Goal: Task Accomplishment & Management: Use online tool/utility

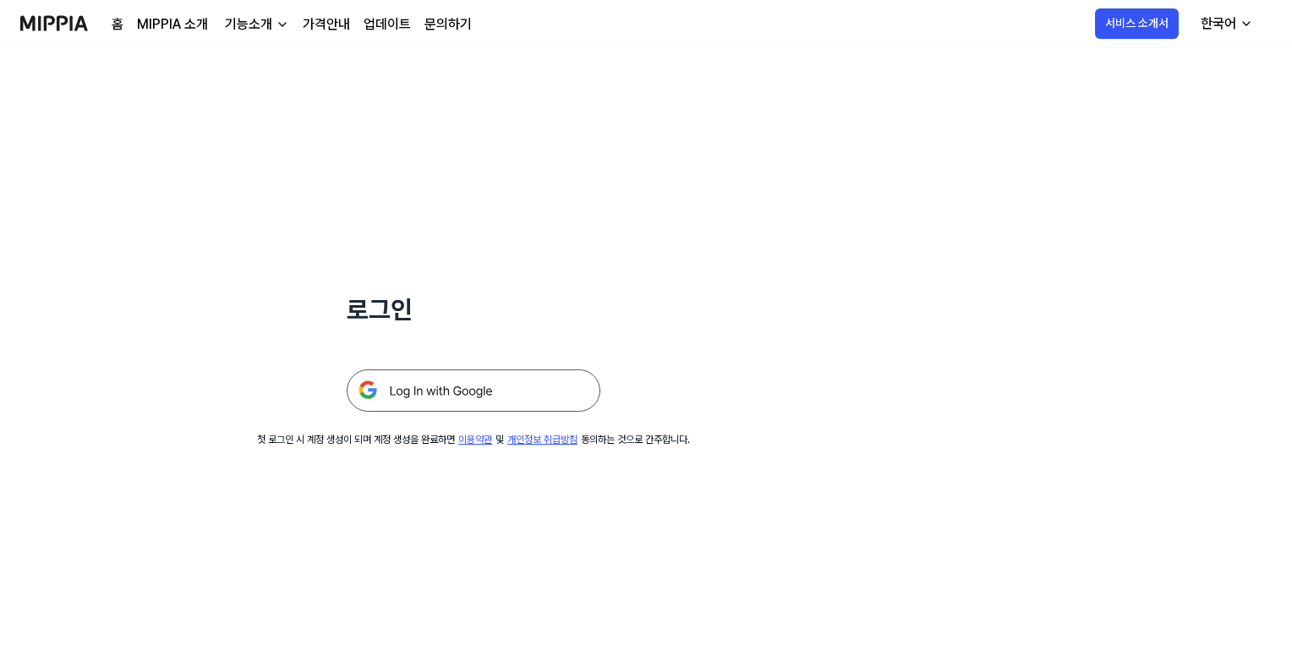
click at [450, 390] on img at bounding box center [474, 391] width 254 height 42
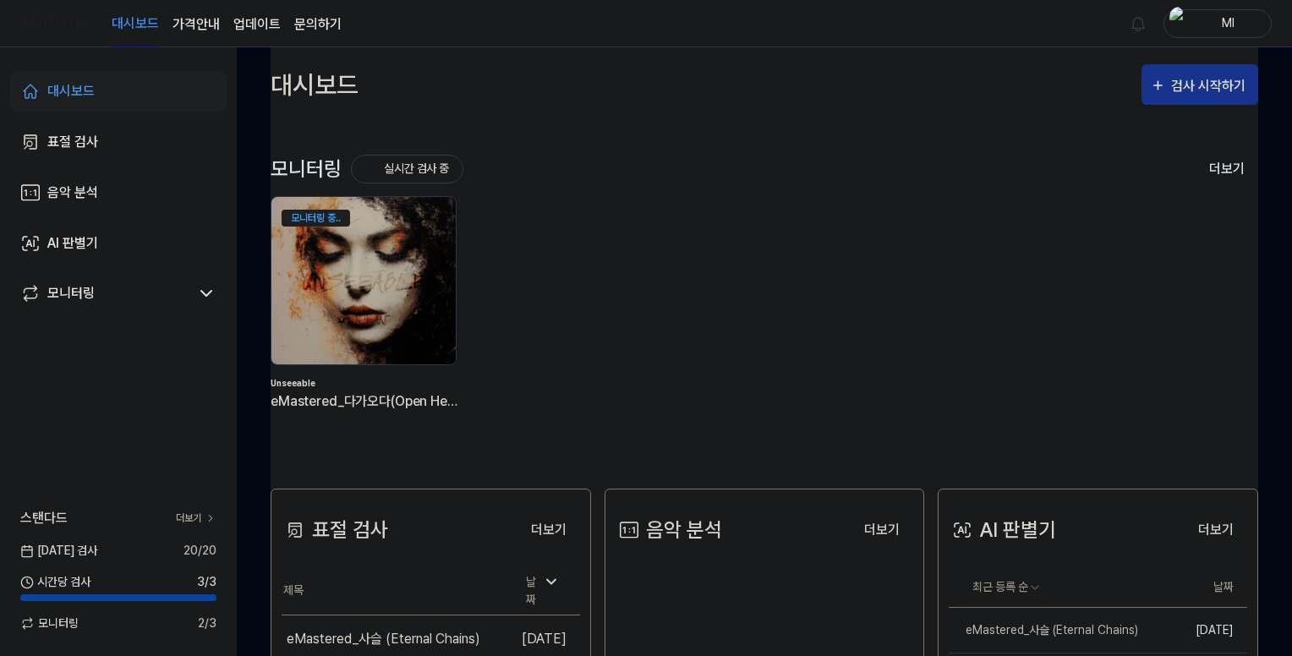
click at [1218, 83] on div "검사 시작하기" at bounding box center [1210, 86] width 79 height 22
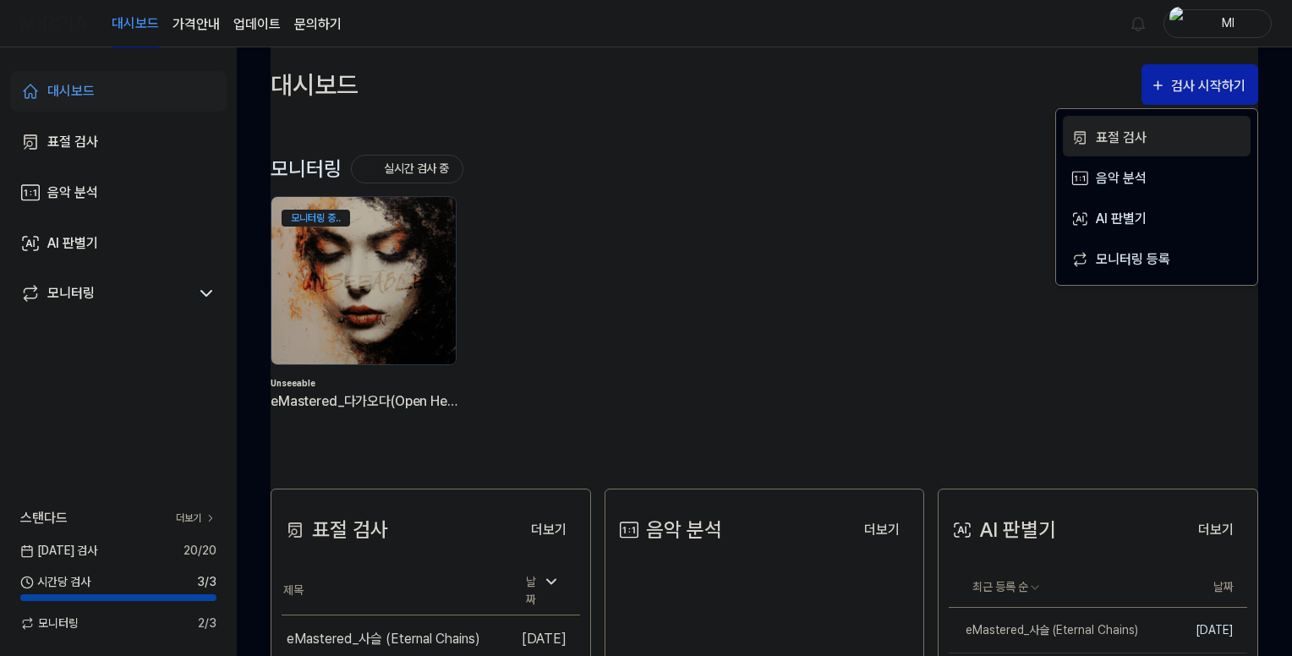
click at [1104, 138] on div "표절 검사" at bounding box center [1169, 138] width 147 height 22
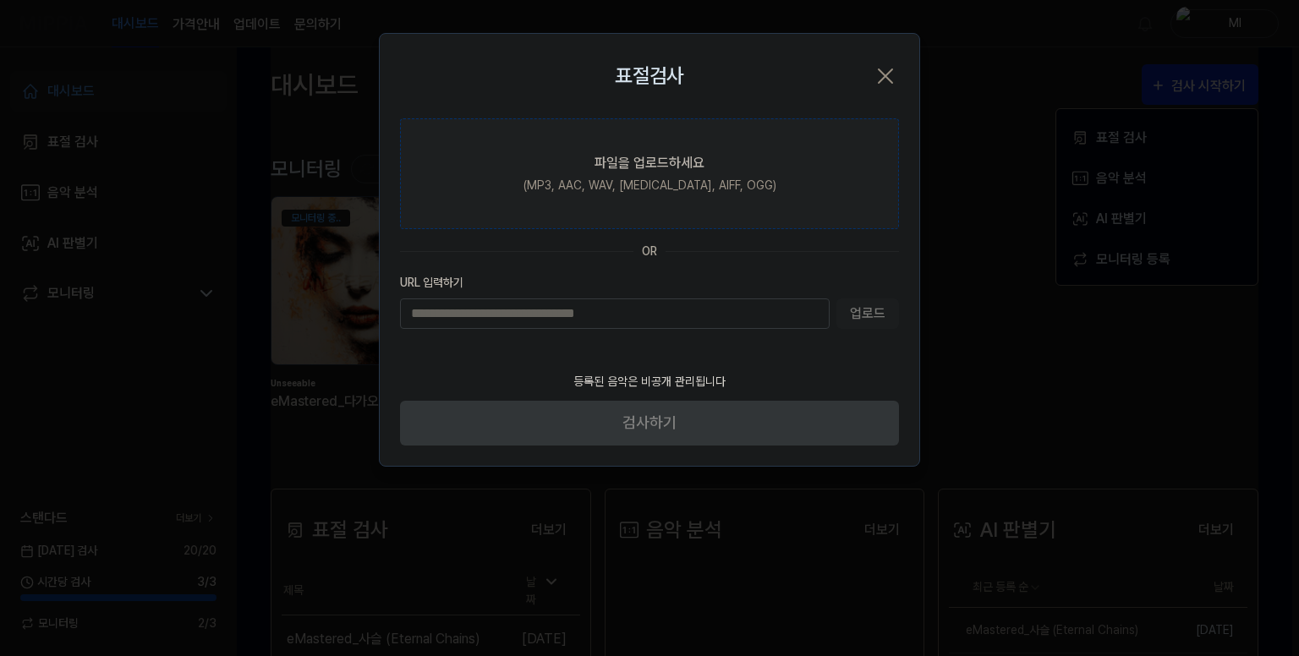
click at [653, 167] on div "파일을 업로드하세요" at bounding box center [650, 163] width 110 height 20
click at [0, 0] on input "파일을 업로드하세요 (MP3, AAC, WAV, [MEDICAL_DATA], AIFF, OGG)" at bounding box center [0, 0] width 0 height 0
click at [628, 187] on div "(MP3, AAC, WAV, [MEDICAL_DATA], AIFF, OGG)" at bounding box center [650, 186] width 253 height 18
click at [0, 0] on input "파일을 업로드하세요 (MP3, AAC, WAV, [MEDICAL_DATA], AIFF, OGG)" at bounding box center [0, 0] width 0 height 0
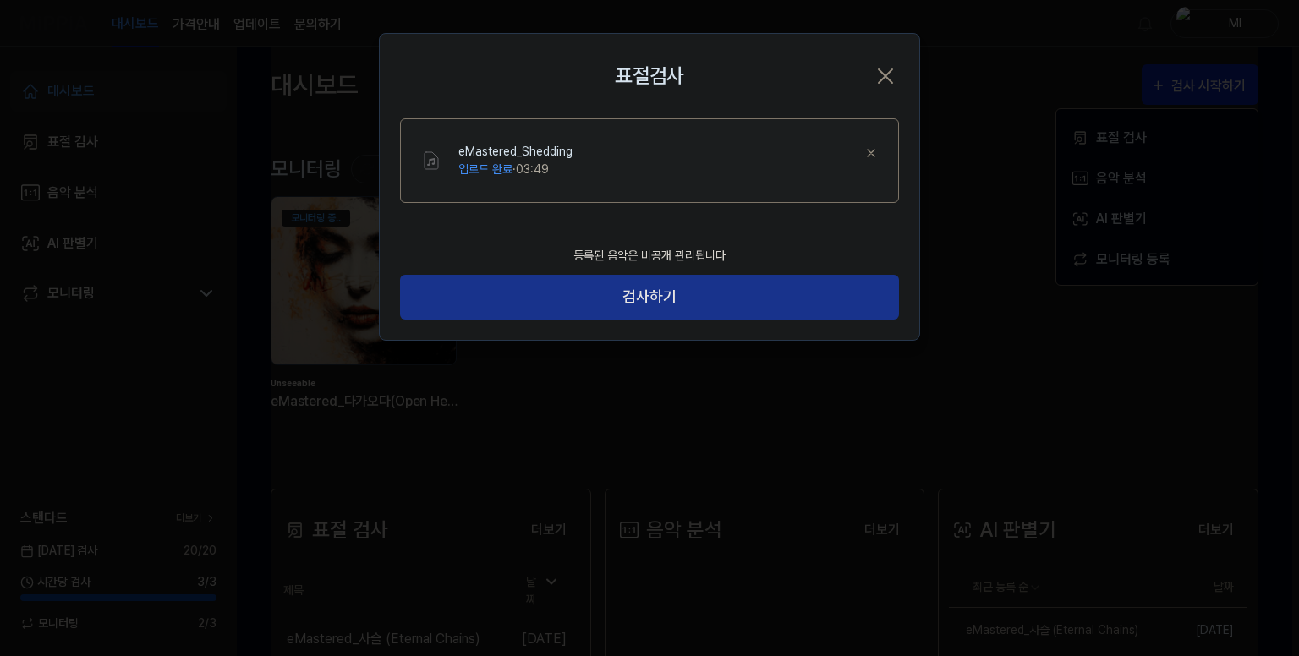
click at [647, 302] on button "검사하기" at bounding box center [649, 297] width 499 height 45
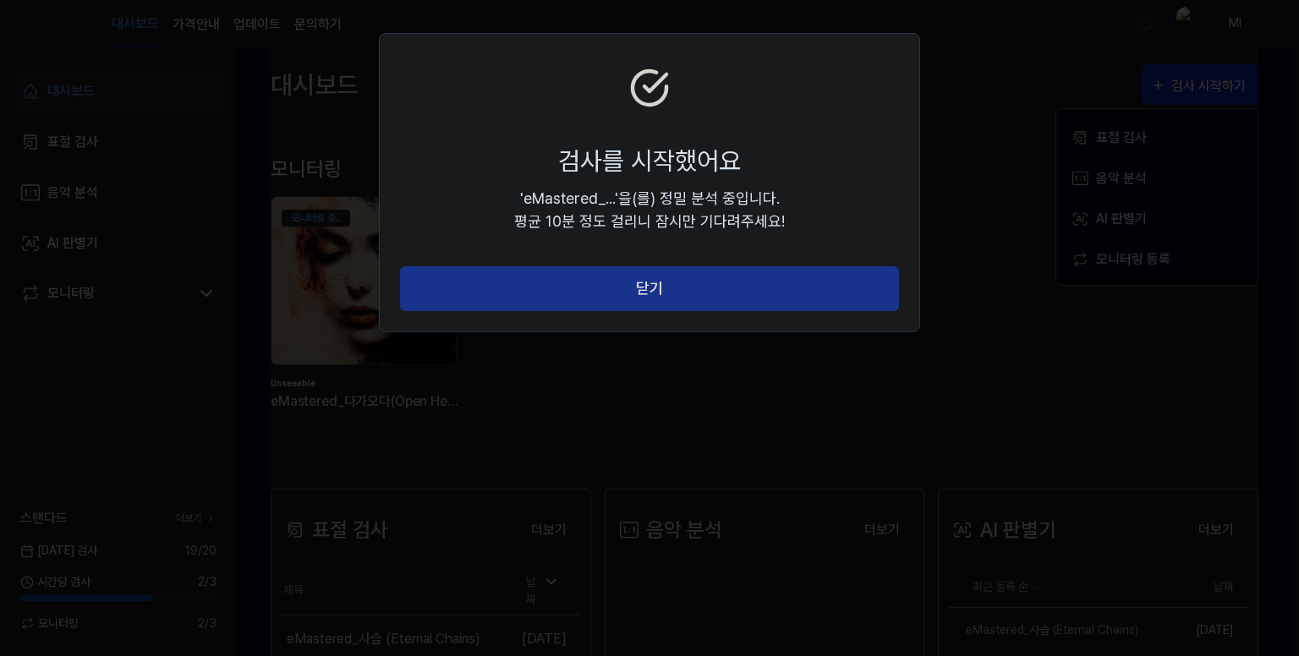
click at [646, 287] on button "닫기" at bounding box center [649, 288] width 499 height 45
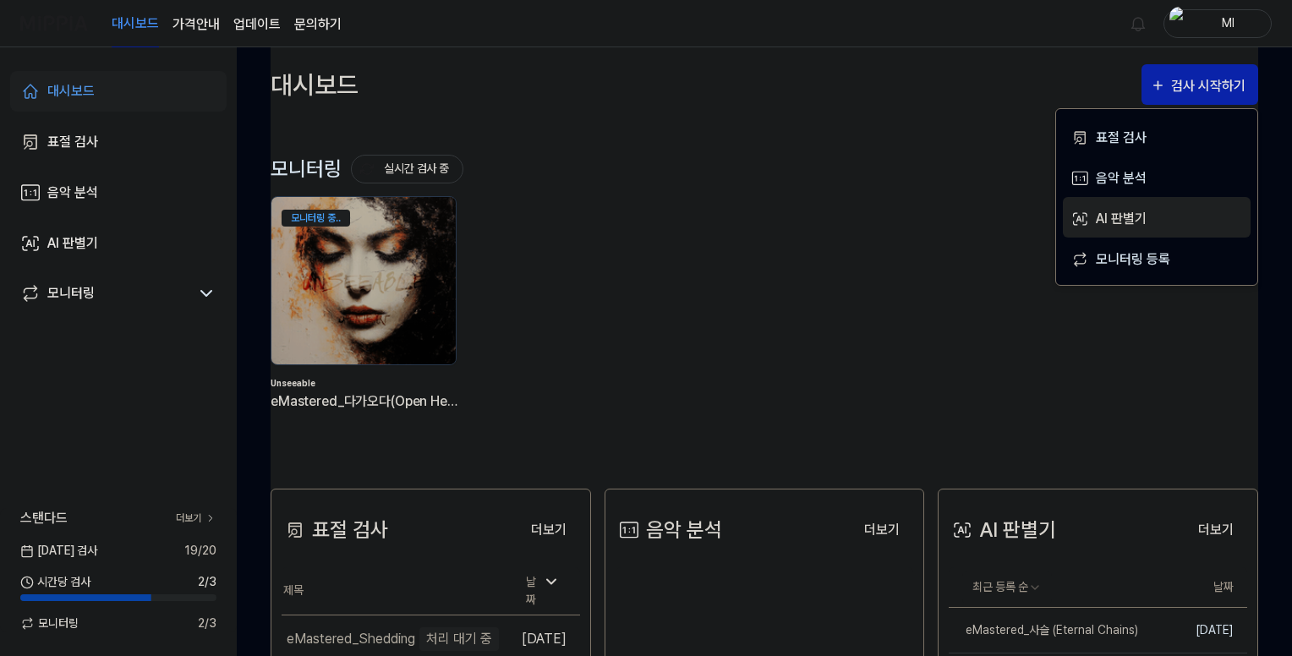
click at [1110, 228] on div "AI 판별기" at bounding box center [1169, 219] width 147 height 22
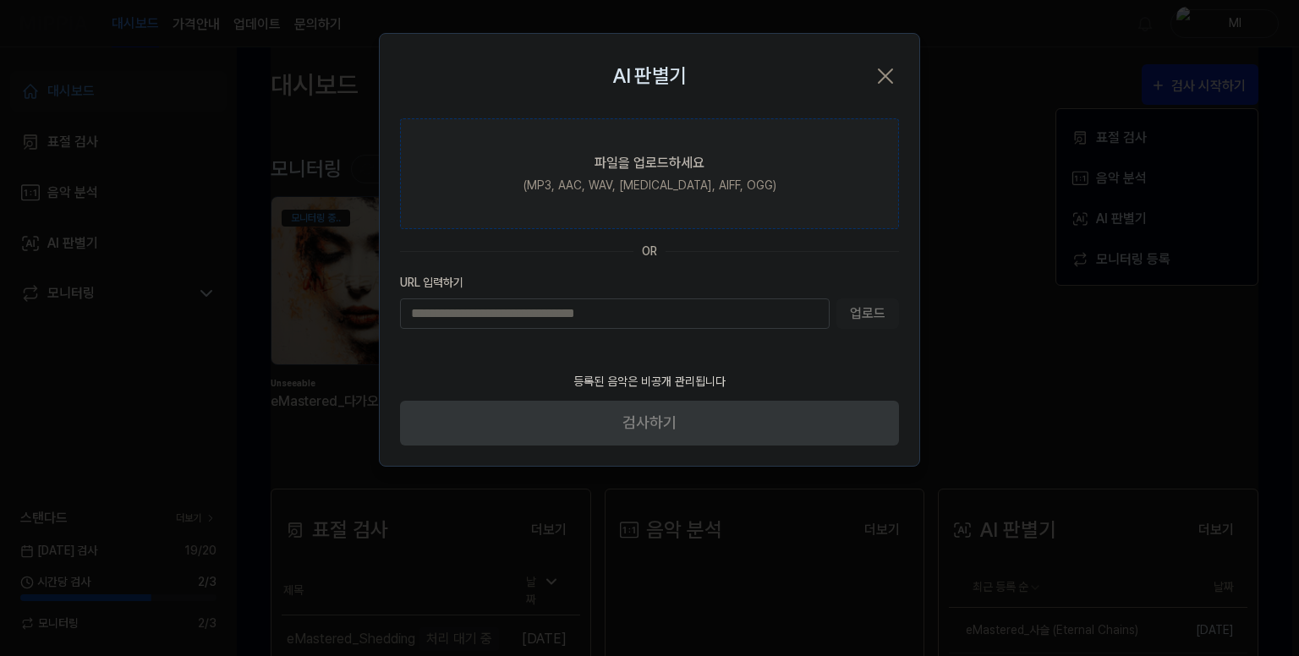
click at [598, 156] on div "파일을 업로드하세요" at bounding box center [650, 163] width 110 height 20
click at [0, 0] on input "파일을 업로드하세요 (MP3, AAC, WAV, [MEDICAL_DATA], AIFF, OGG)" at bounding box center [0, 0] width 0 height 0
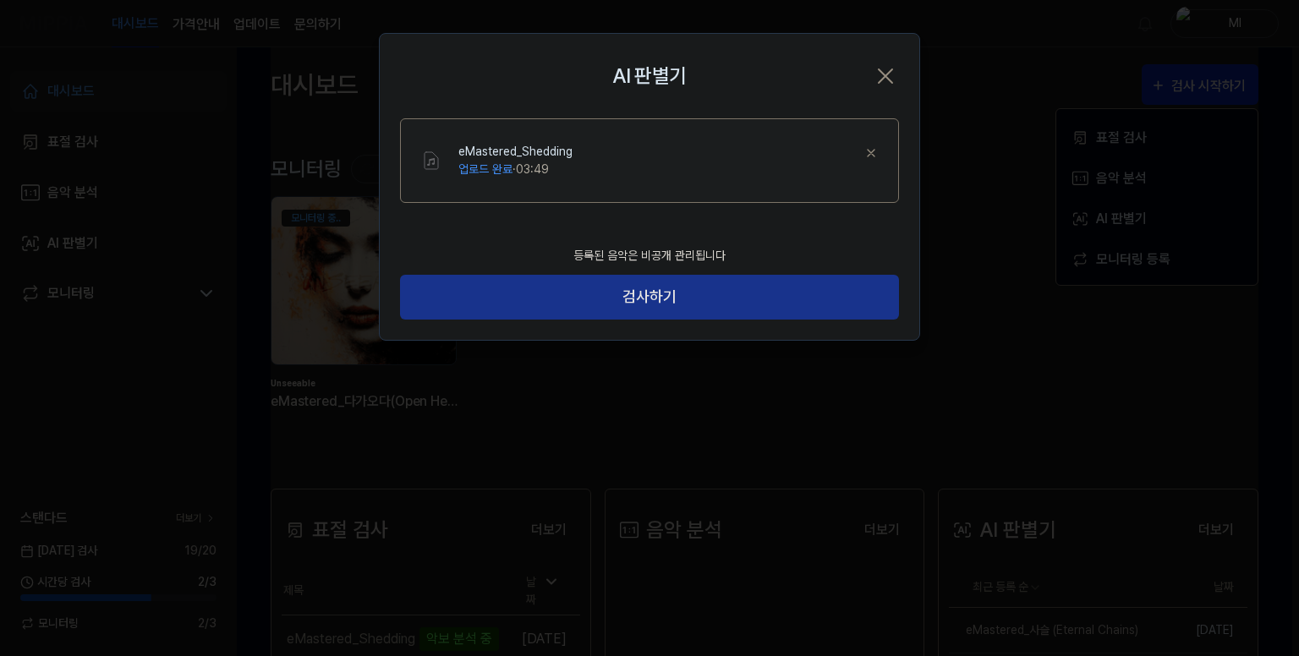
click at [653, 295] on button "검사하기" at bounding box center [649, 297] width 499 height 45
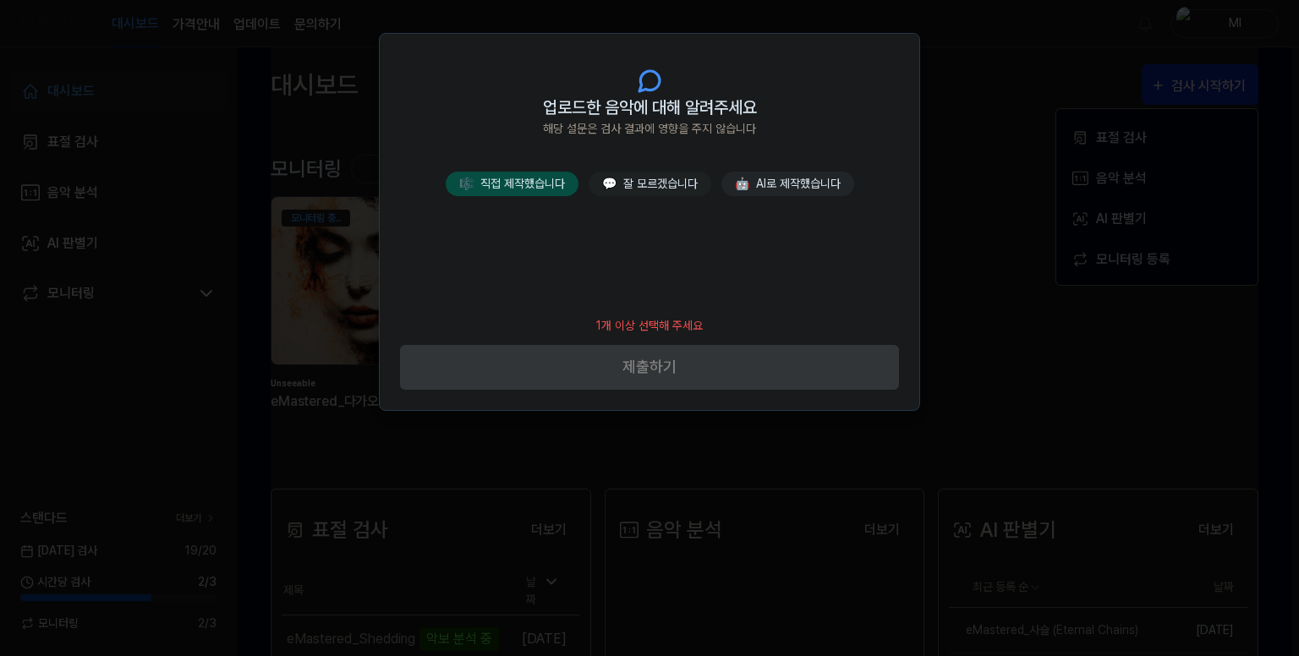
click at [543, 182] on button "🎼 직접 제작했습니다" at bounding box center [512, 184] width 133 height 25
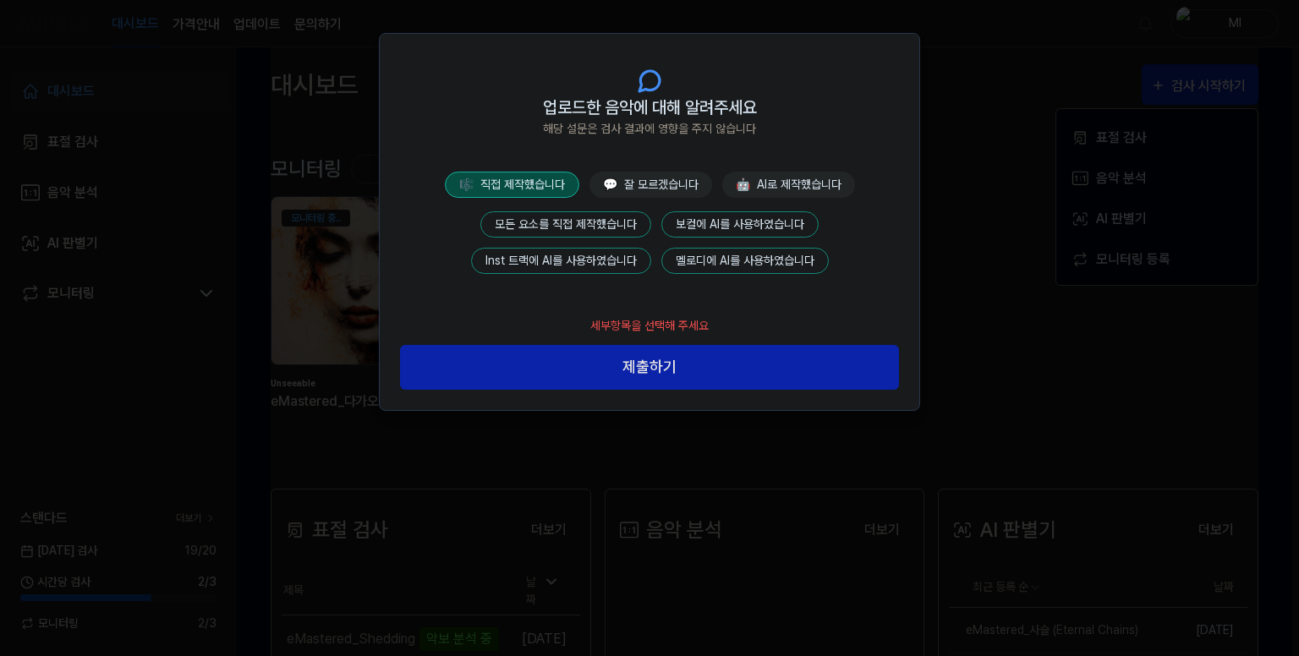
click at [602, 225] on button "모든 요소를 직접 제작했습니다" at bounding box center [565, 224] width 171 height 26
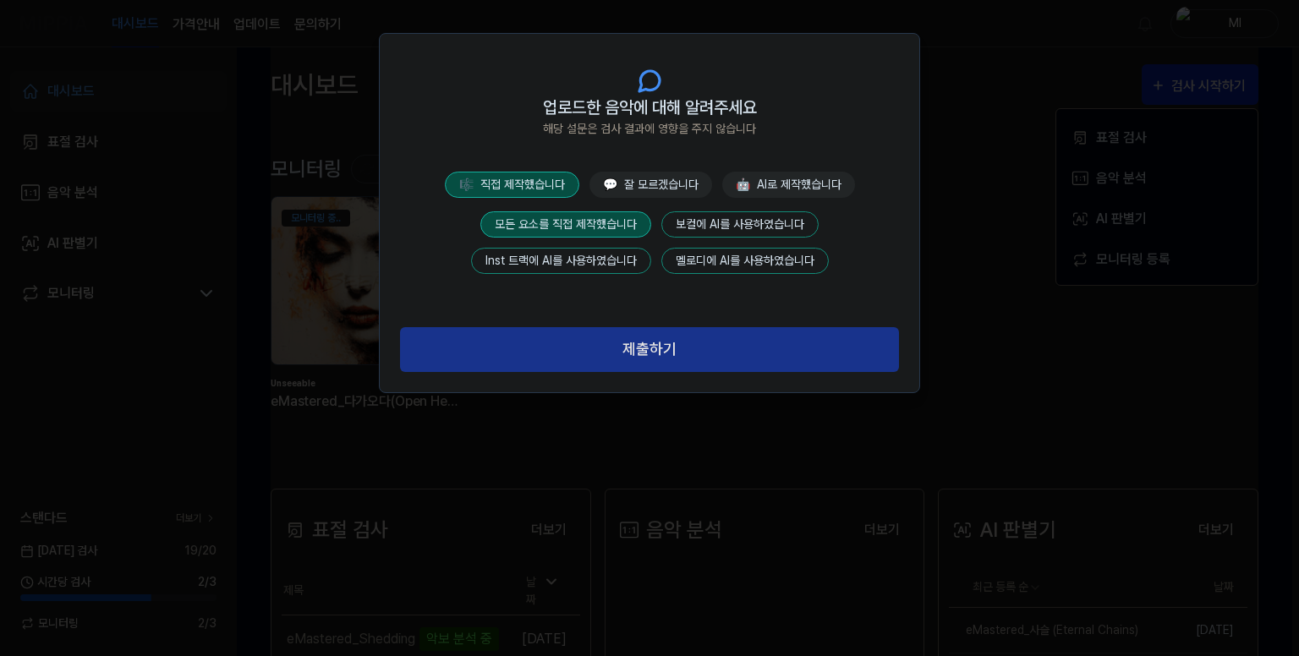
click at [656, 344] on button "제출하기" at bounding box center [649, 349] width 499 height 45
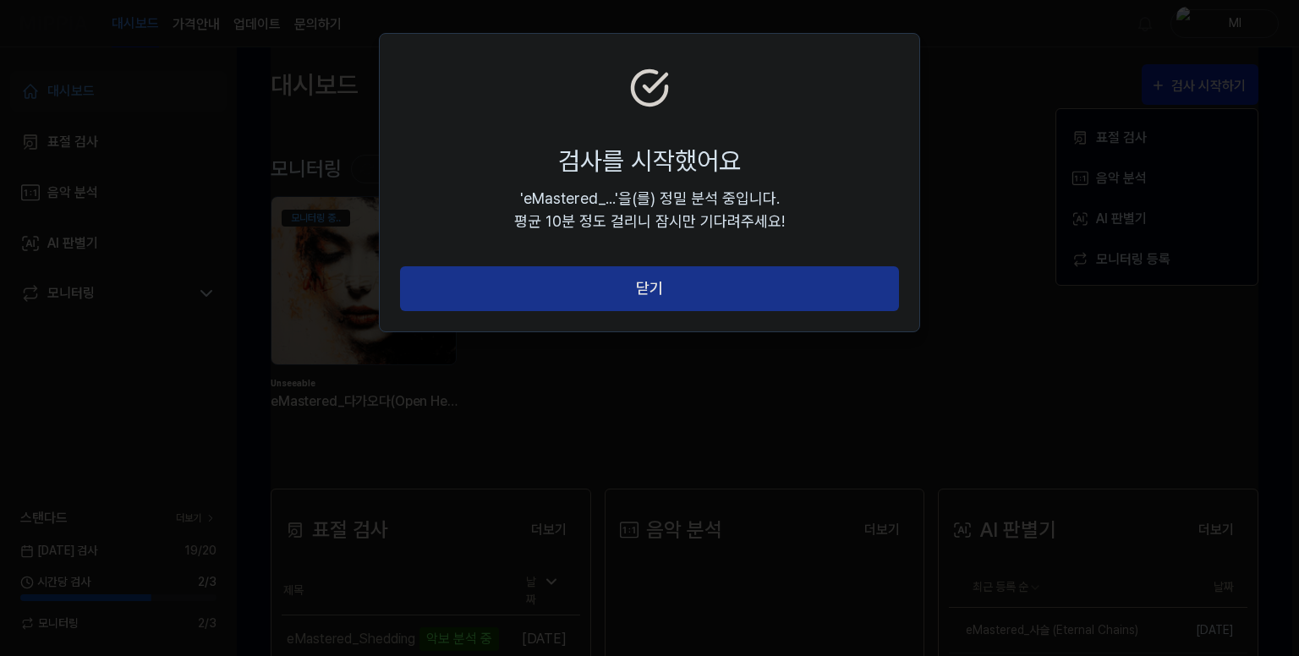
click at [653, 281] on button "닫기" at bounding box center [649, 288] width 499 height 45
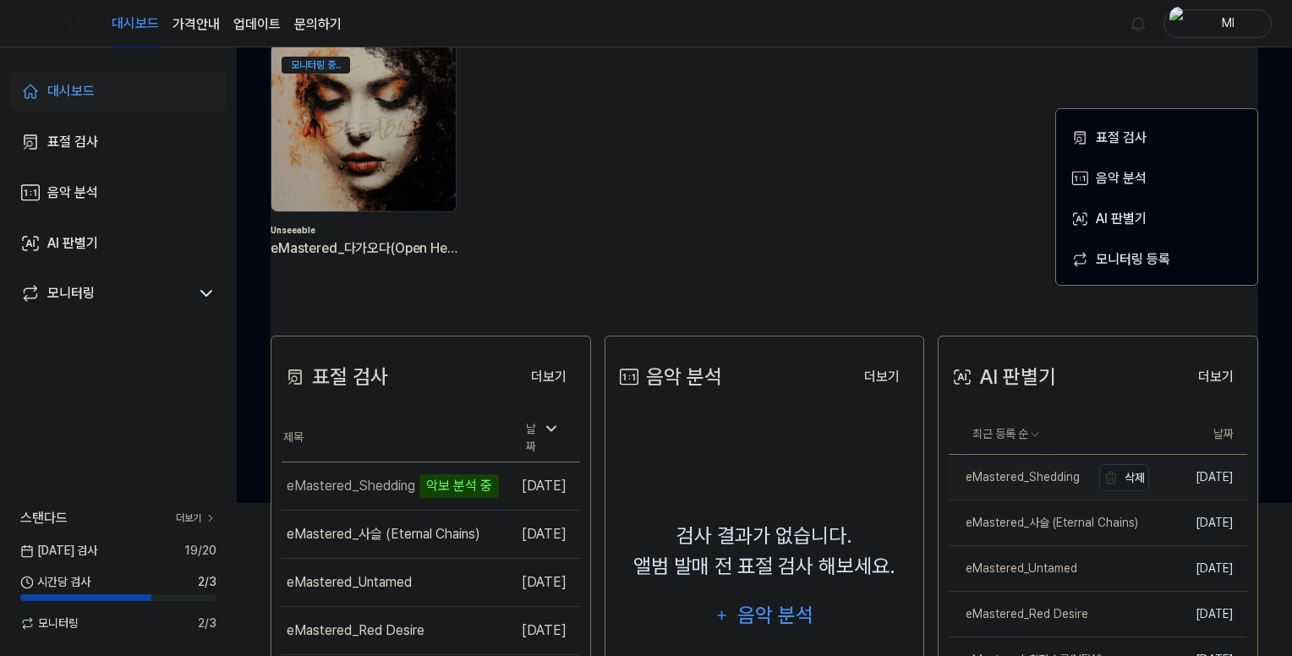
scroll to position [254, 0]
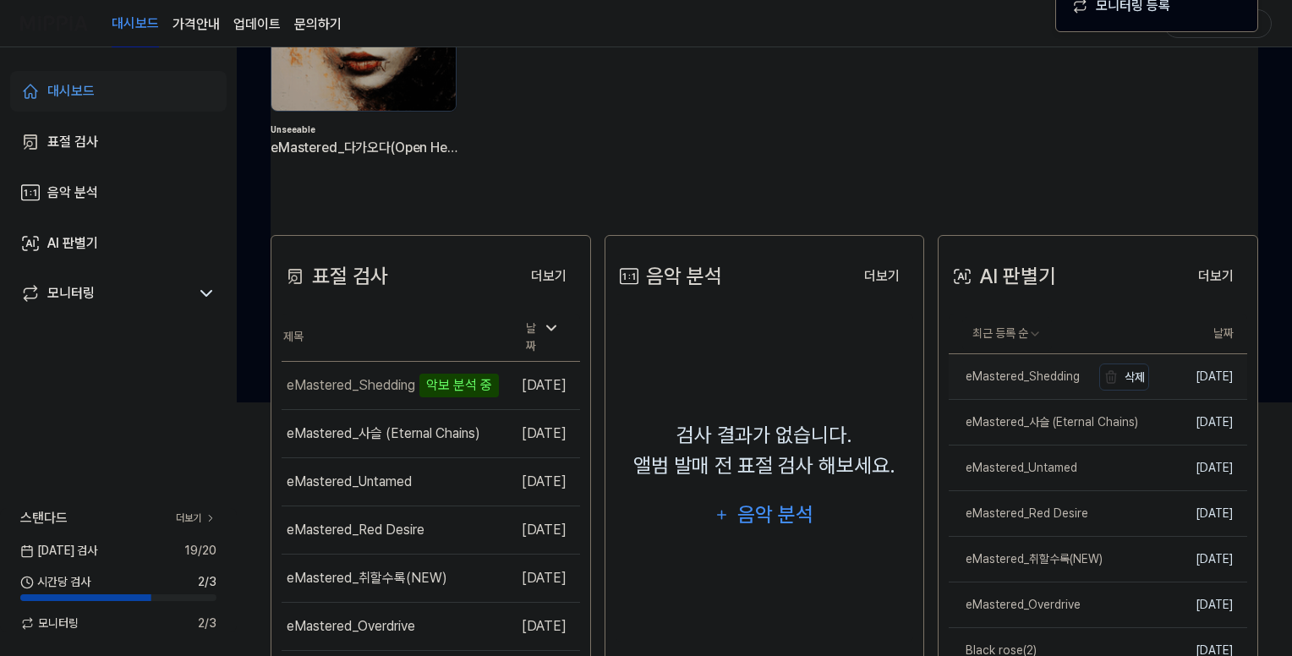
click at [1015, 373] on div "eMastered_Shedding" at bounding box center [1014, 377] width 131 height 18
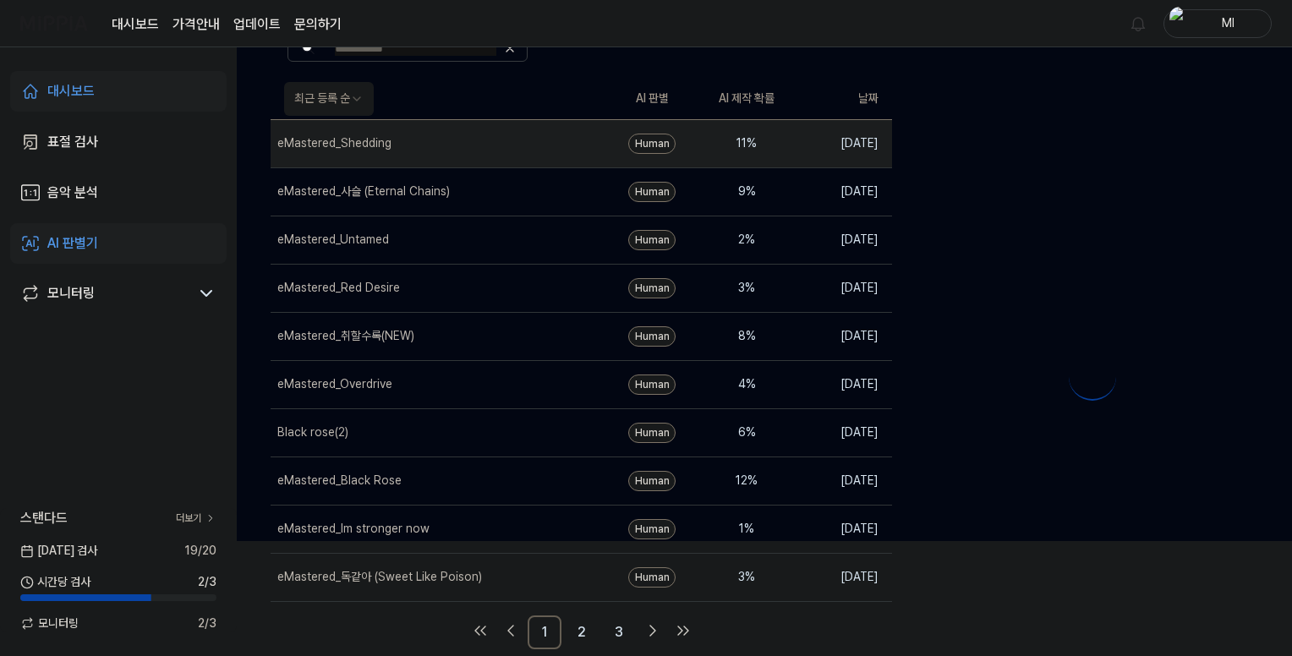
scroll to position [0, 0]
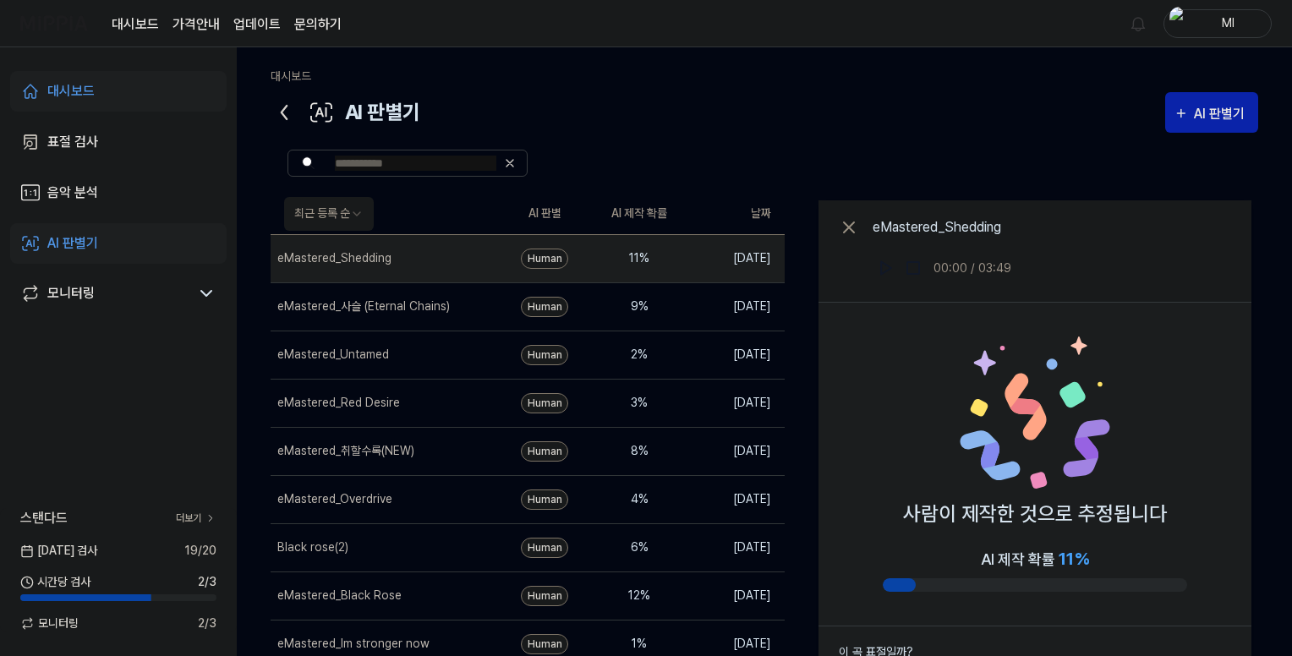
click at [280, 111] on icon at bounding box center [284, 112] width 27 height 27
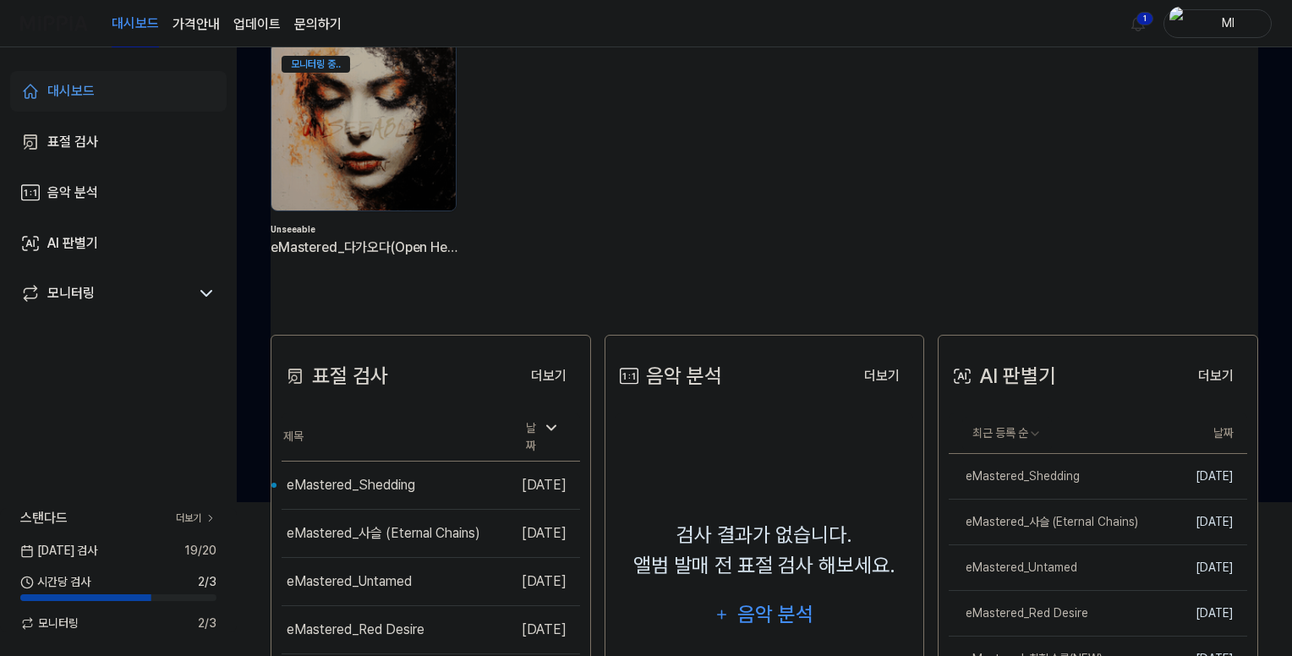
scroll to position [254, 0]
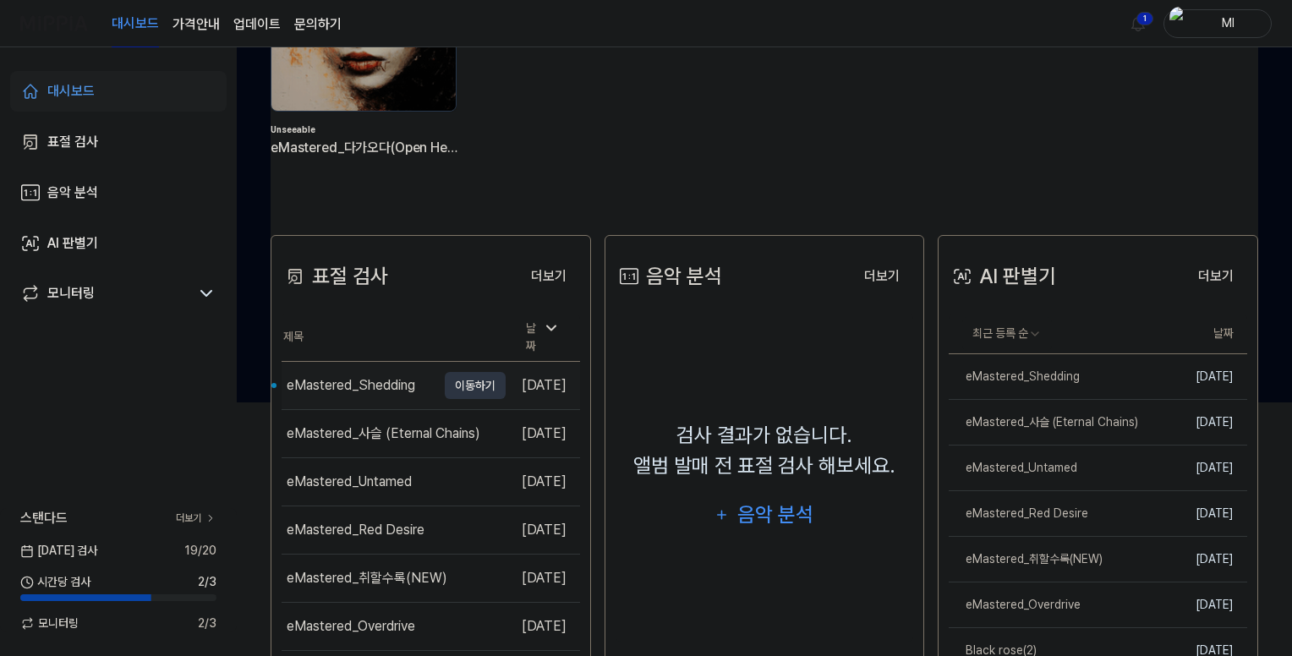
click at [372, 376] on div "eMastered_Shedding" at bounding box center [351, 386] width 129 height 20
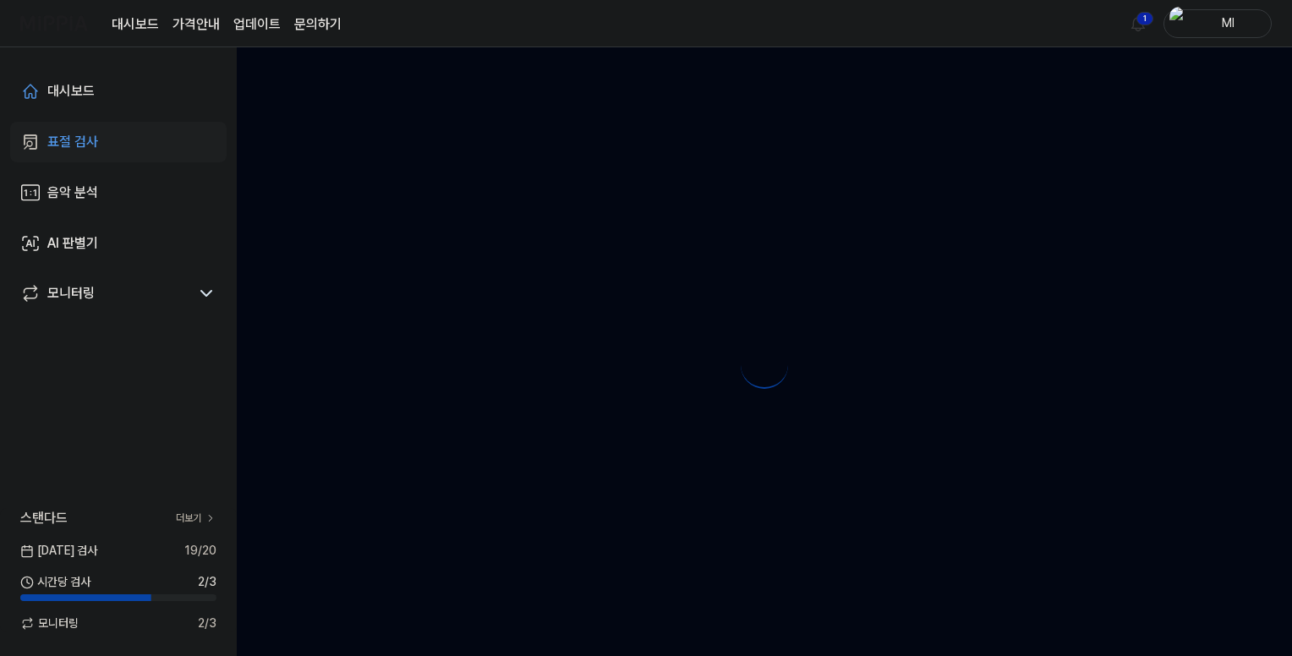
scroll to position [0, 0]
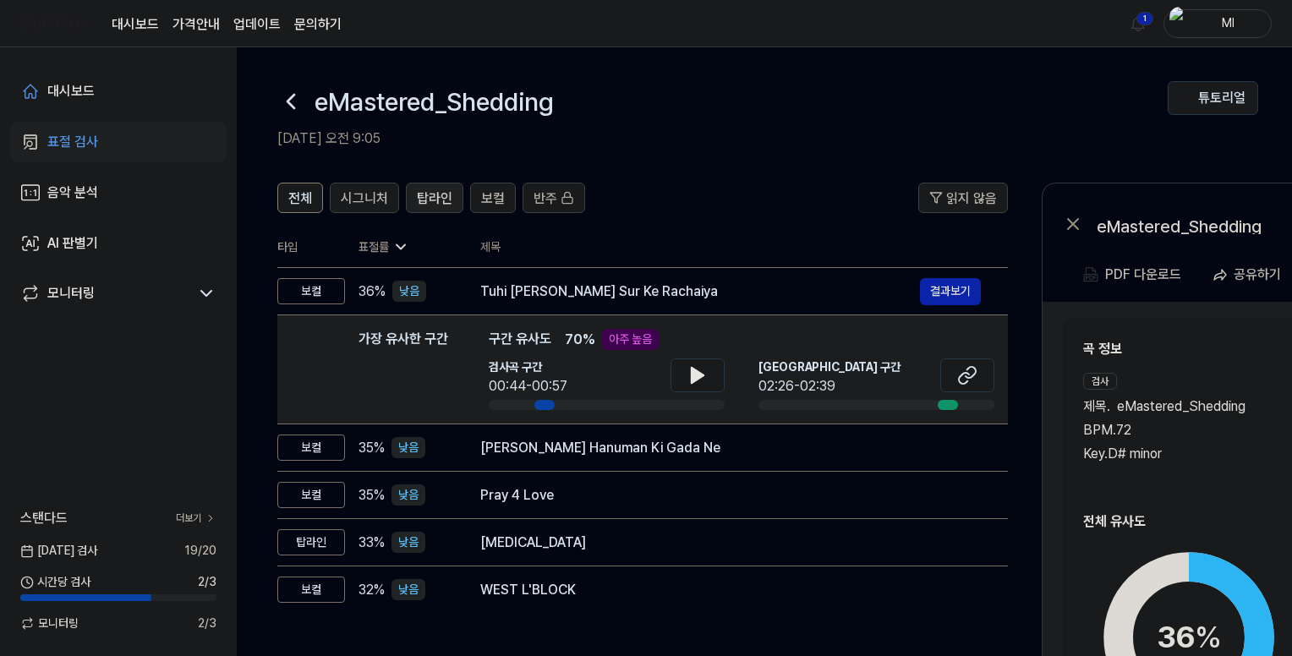
click at [441, 195] on span "탑라인" at bounding box center [435, 199] width 36 height 20
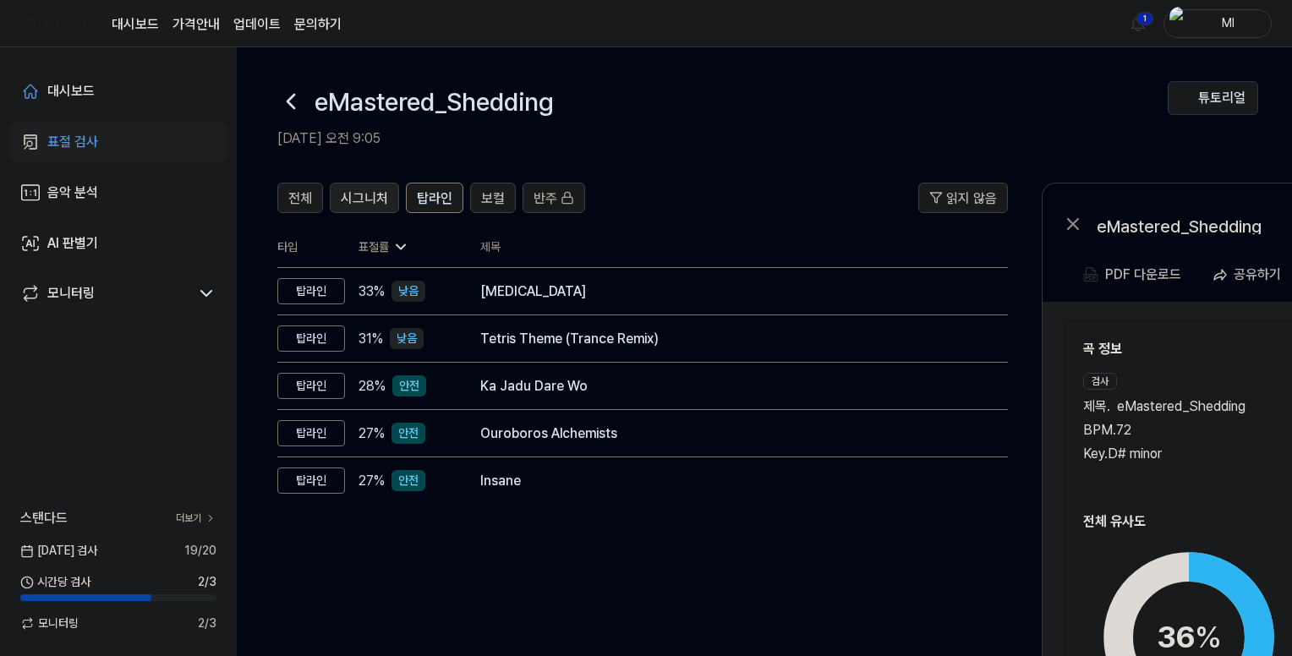
click at [363, 190] on span "시그니처" at bounding box center [364, 199] width 47 height 20
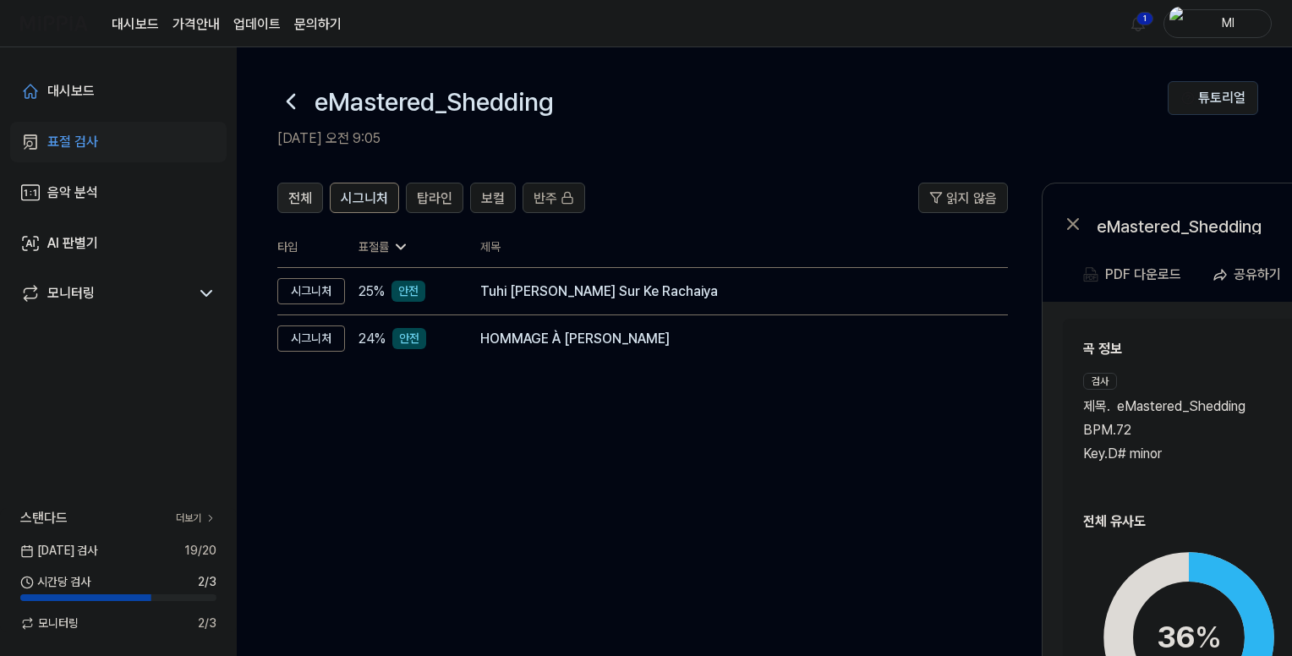
click at [298, 193] on span "전체" at bounding box center [300, 199] width 24 height 20
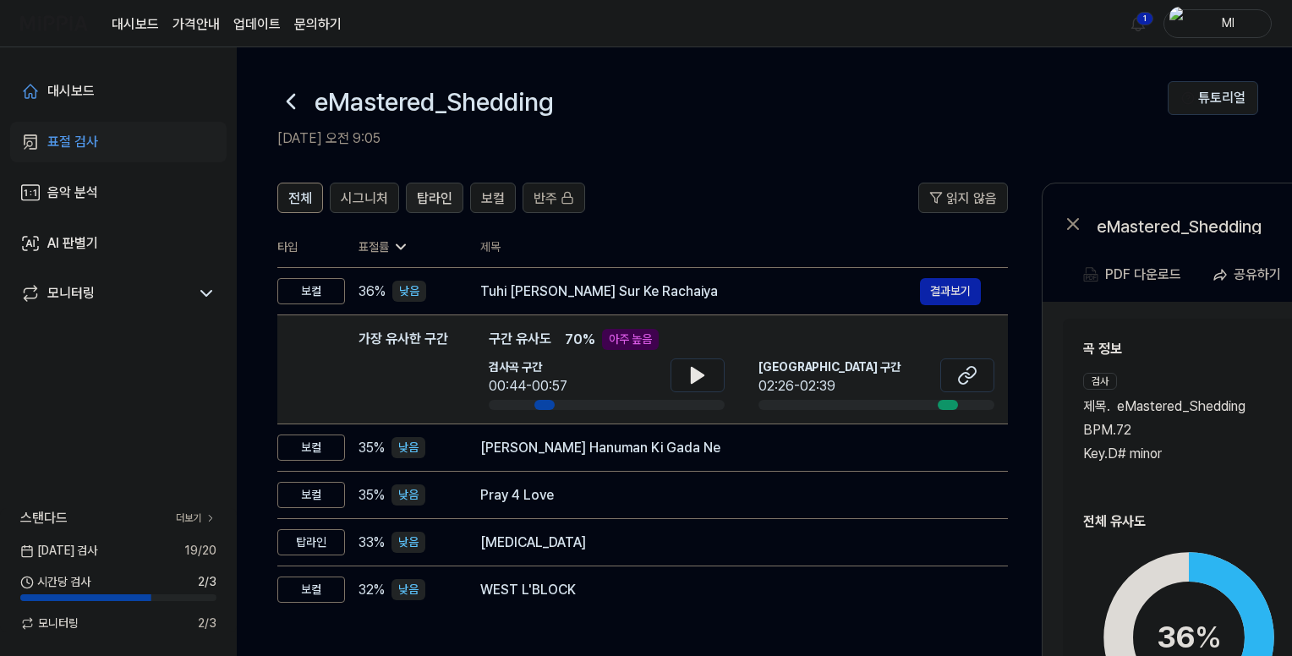
click at [419, 195] on span "탑라인" at bounding box center [435, 199] width 36 height 20
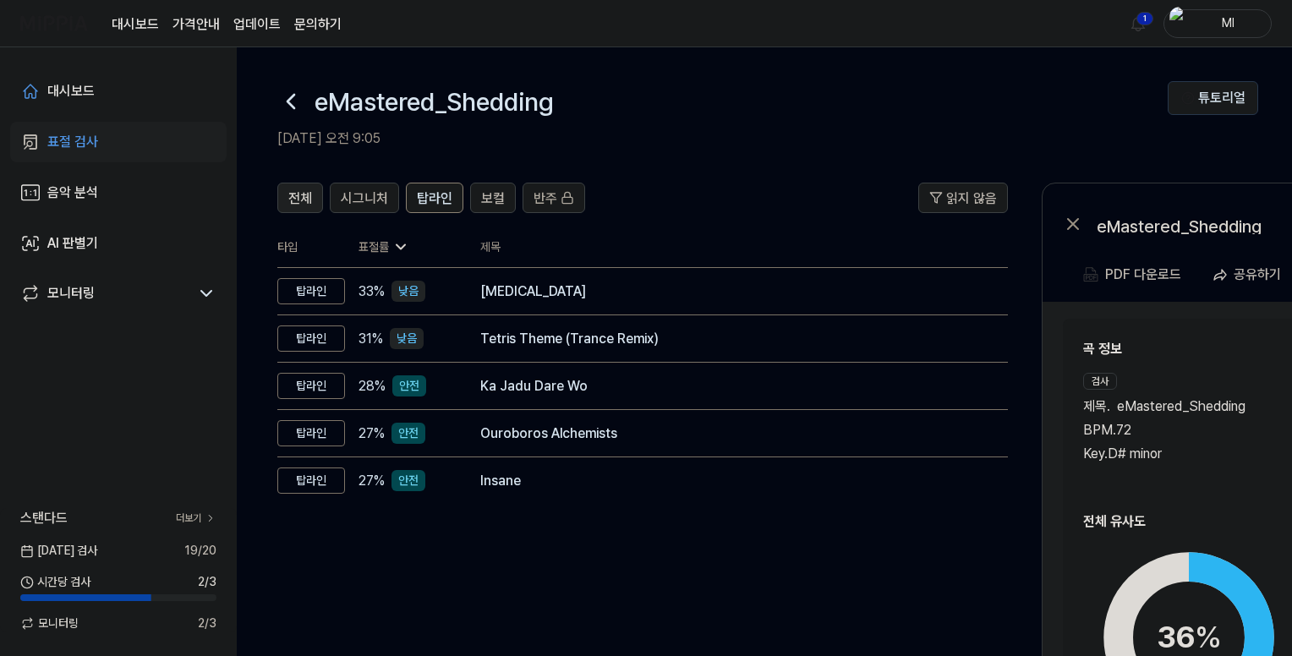
click at [299, 193] on span "전체" at bounding box center [300, 199] width 24 height 20
